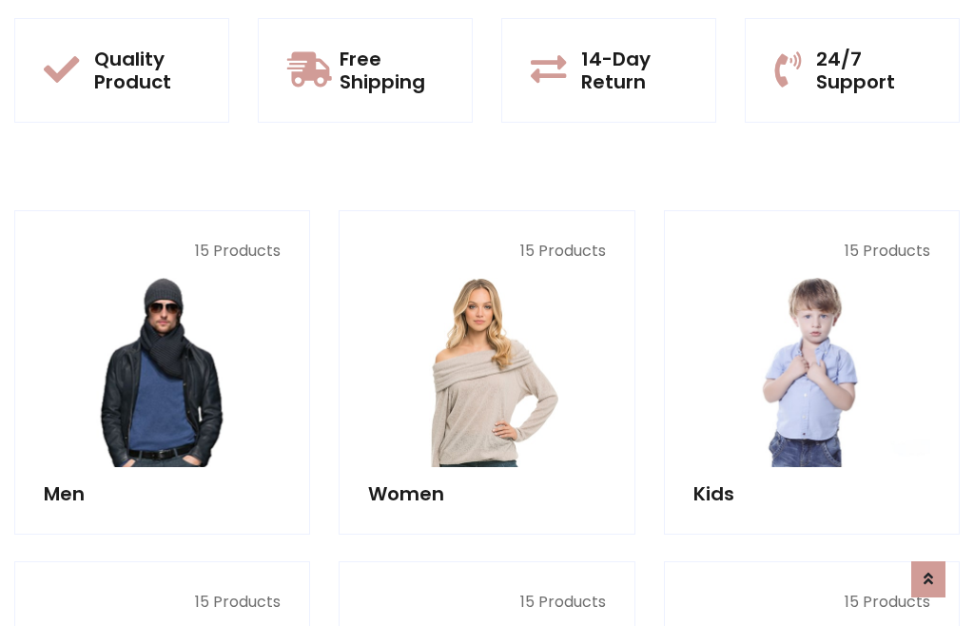
scroll to position [97, 0]
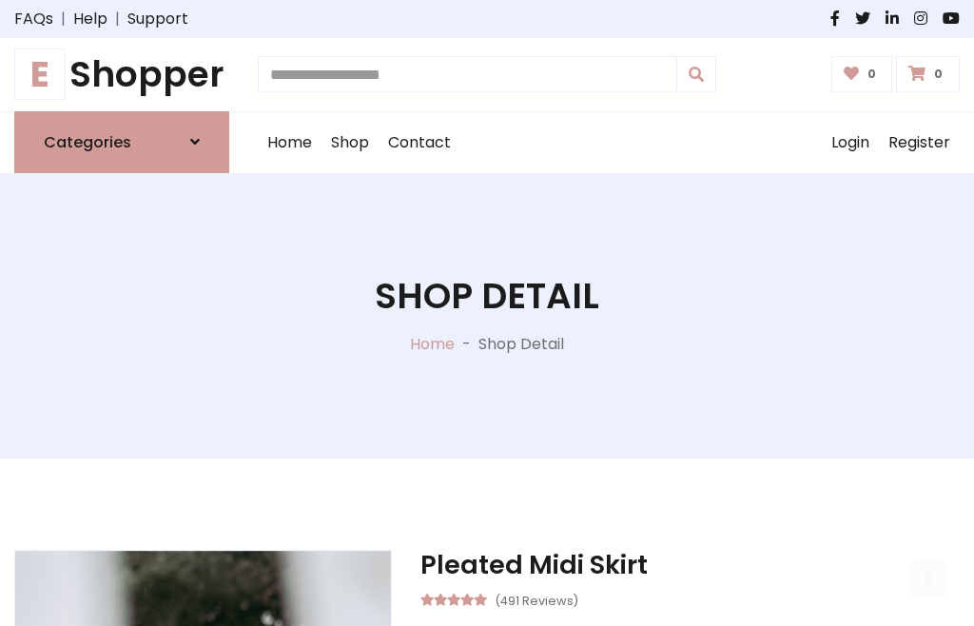
click at [122, 74] on h1 "E Shopper" at bounding box center [121, 74] width 215 height 43
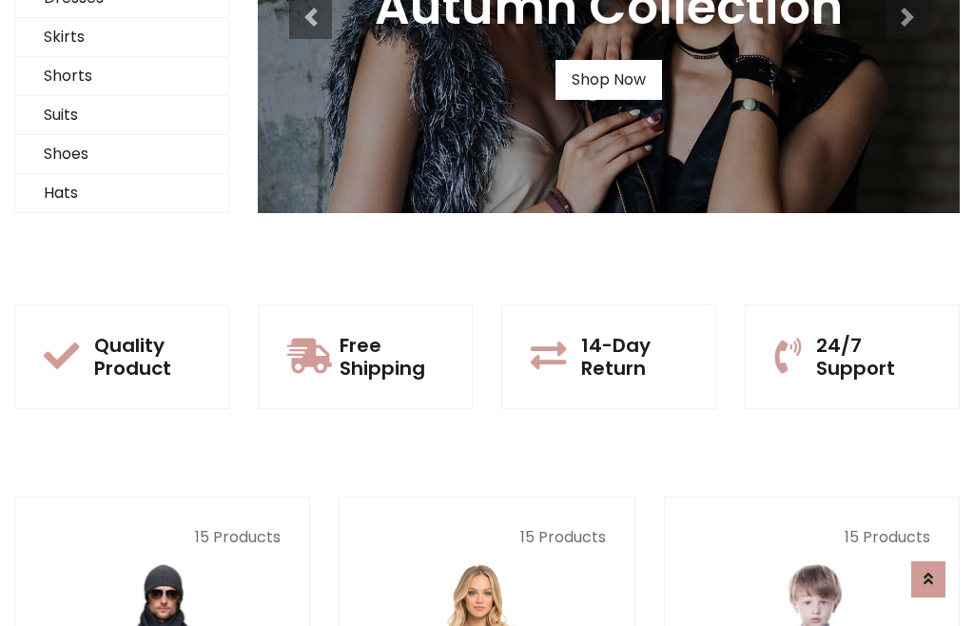
scroll to position [184, 0]
